Goal: Task Accomplishment & Management: Manage account settings

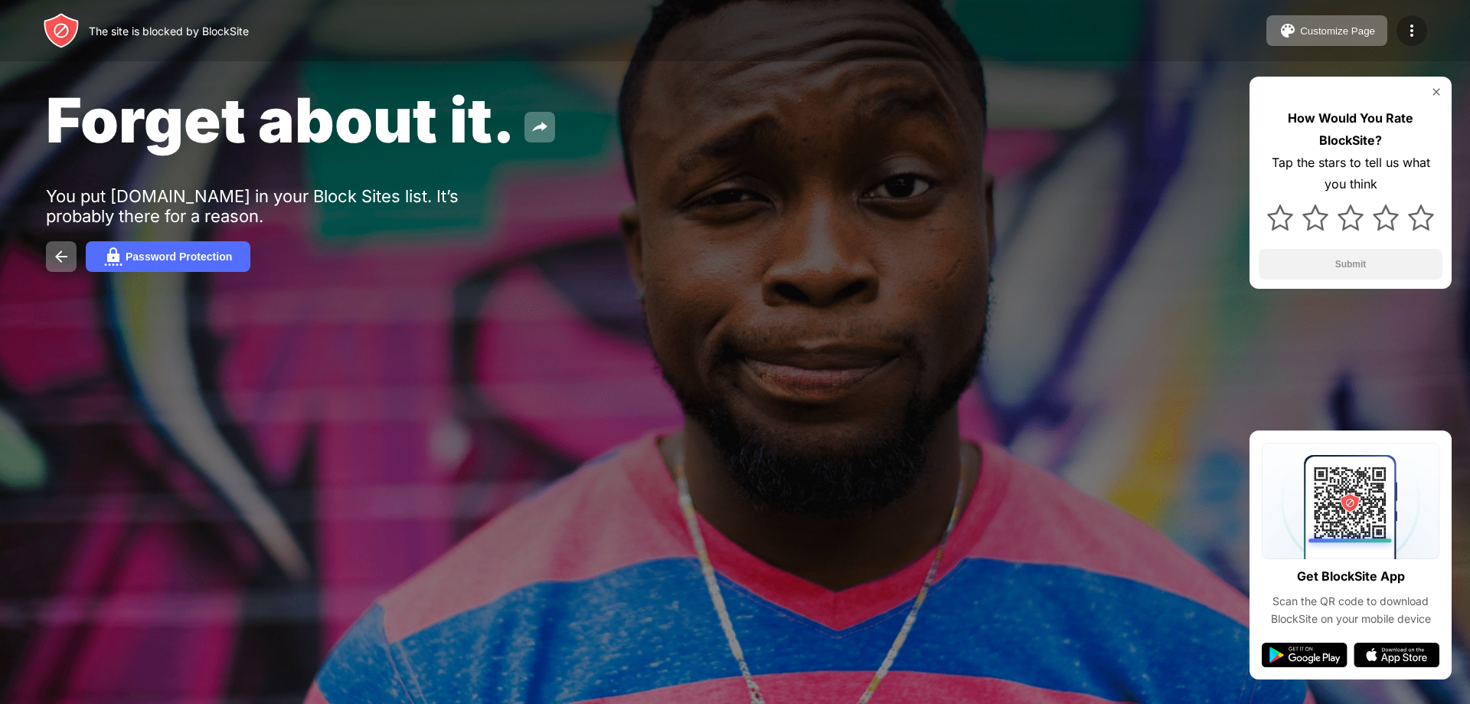
click at [1406, 28] on img at bounding box center [1412, 30] width 18 height 18
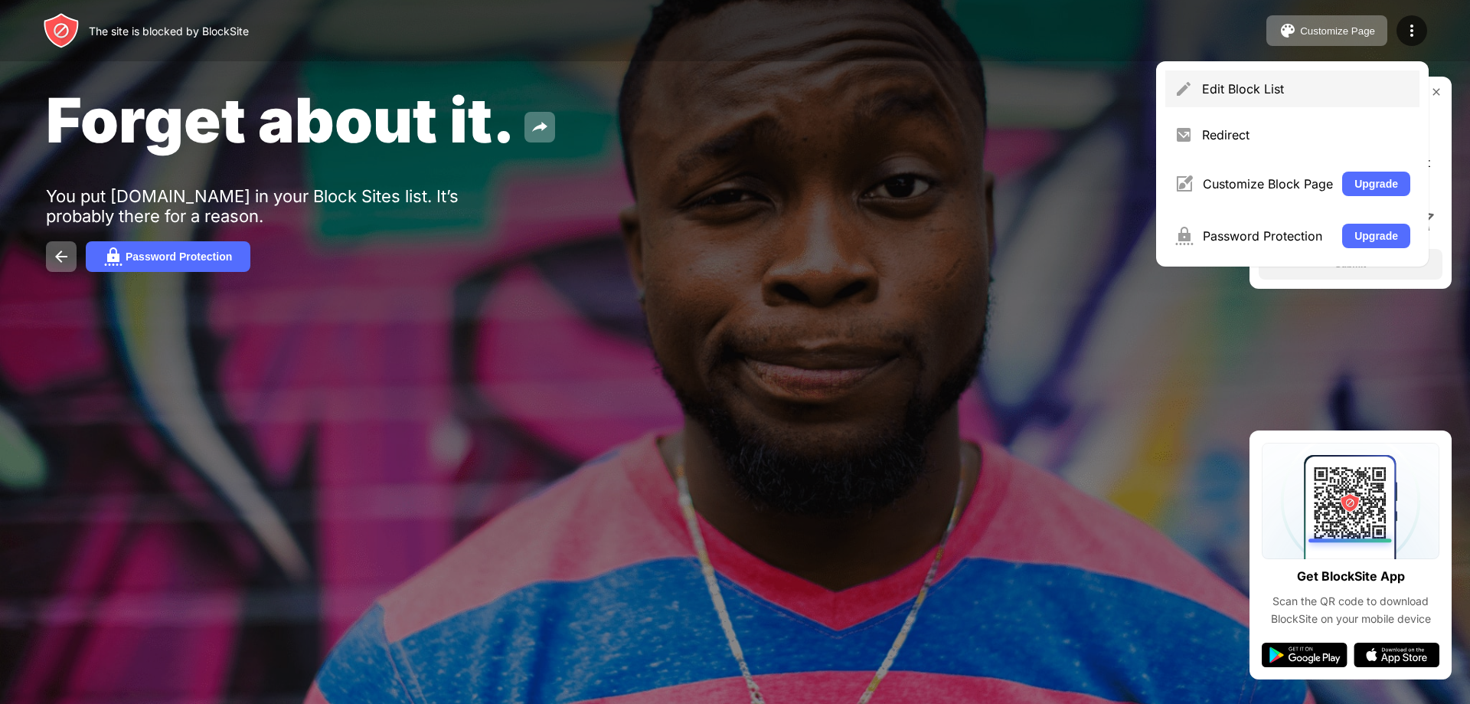
click at [1241, 88] on div "Edit Block List" at bounding box center [1306, 88] width 208 height 15
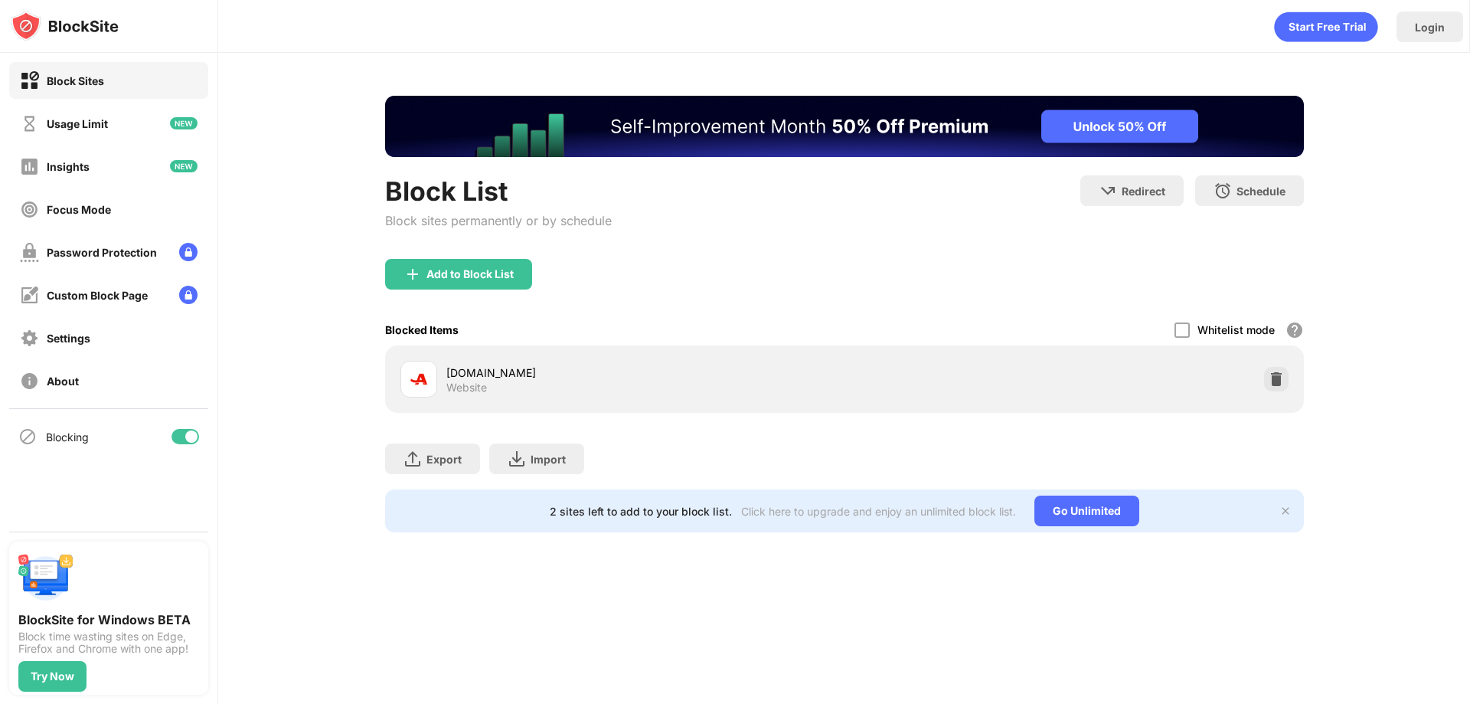
click at [1259, 378] on div "games.aarp.org Website" at bounding box center [844, 378] width 900 height 49
click at [1269, 379] on img at bounding box center [1276, 378] width 15 height 15
